Goal: Task Accomplishment & Management: Complete application form

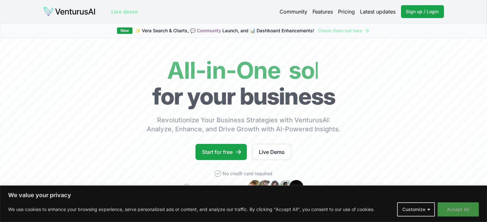
click at [452, 210] on button "Accept All" at bounding box center [458, 210] width 41 height 14
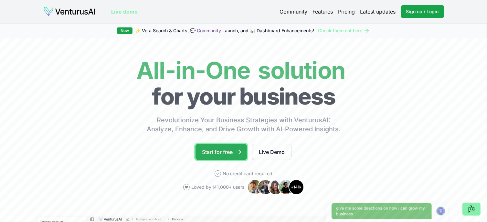
click at [233, 155] on link "Start for free" at bounding box center [221, 152] width 51 height 16
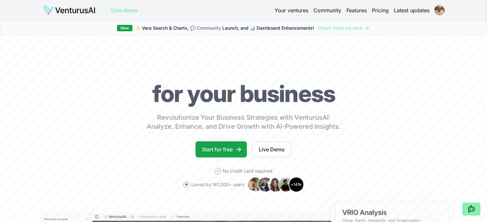
click at [67, 11] on img at bounding box center [69, 10] width 52 height 10
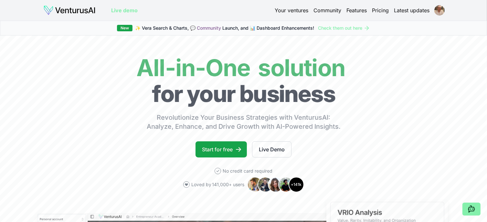
click at [71, 9] on img at bounding box center [69, 10] width 52 height 10
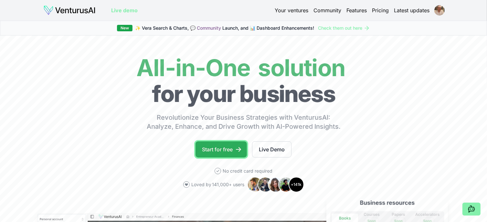
click at [222, 146] on link "Start for free" at bounding box center [221, 150] width 51 height 16
